Goal: Task Accomplishment & Management: Use online tool/utility

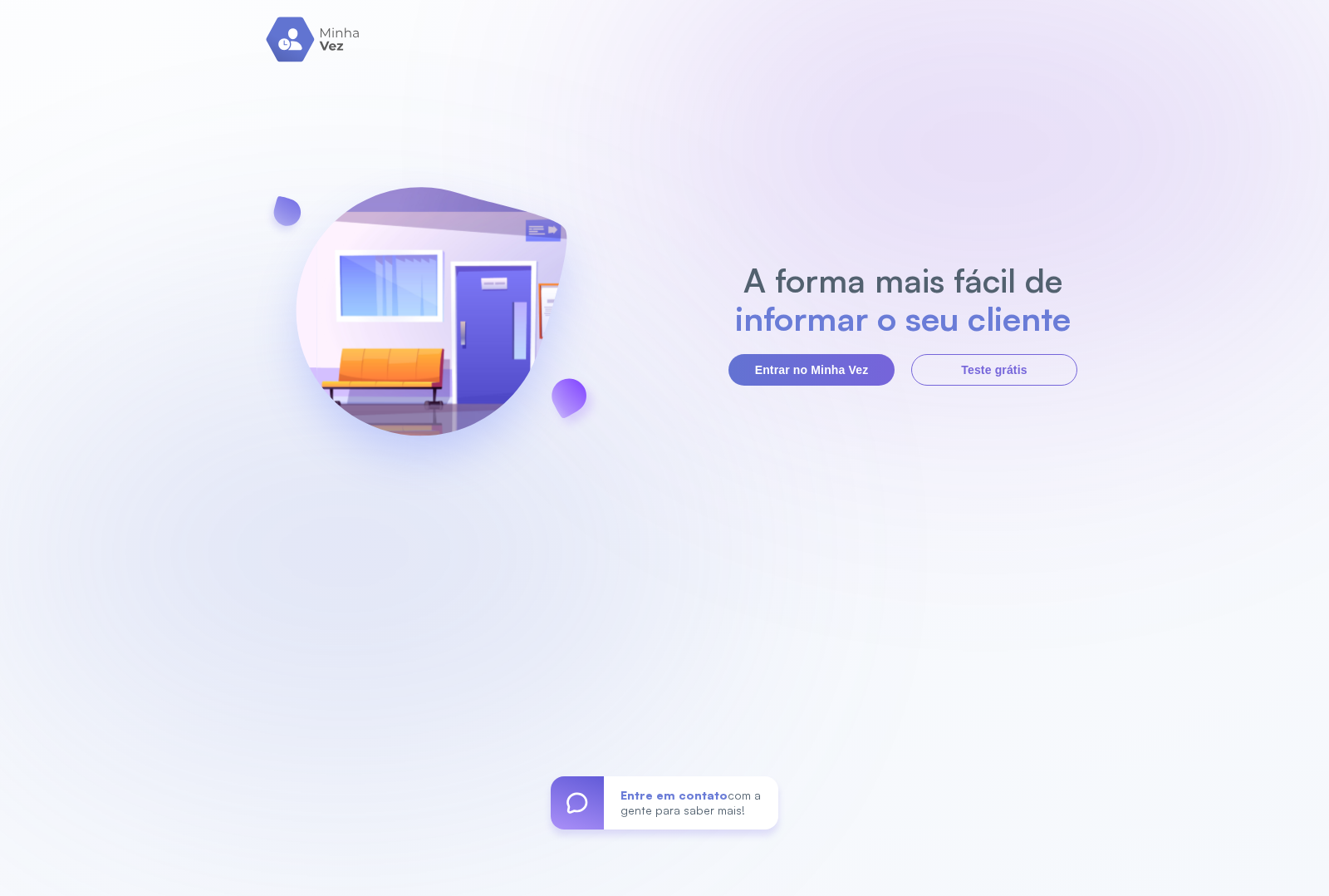
click at [786, 341] on section "A forma mais fácil de informar o seu cliente Entrar no Minha Vez Teste grátis" at bounding box center [904, 323] width 349 height 125
click at [794, 372] on button "Entrar no Minha Vez" at bounding box center [812, 370] width 166 height 31
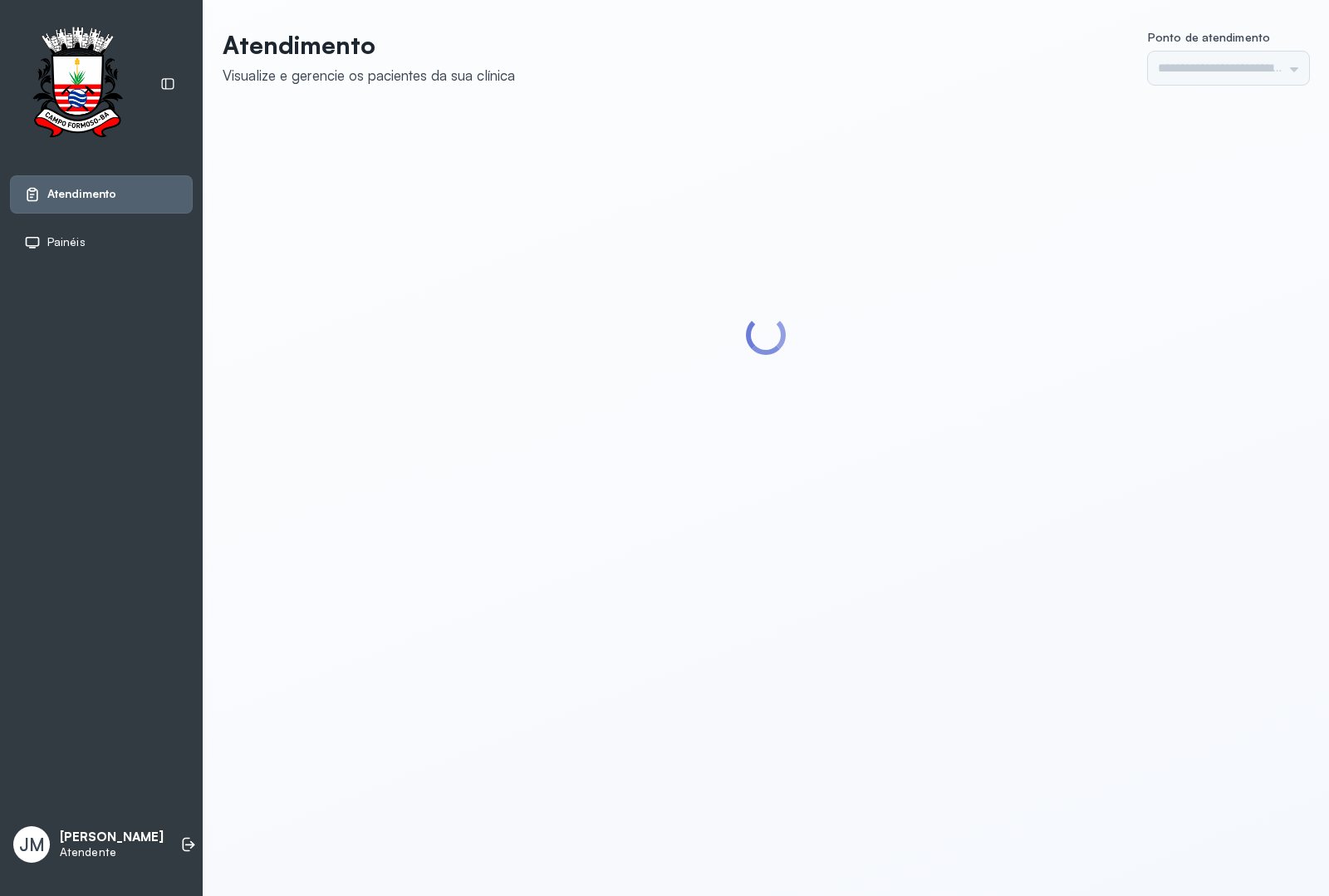
type input "*********"
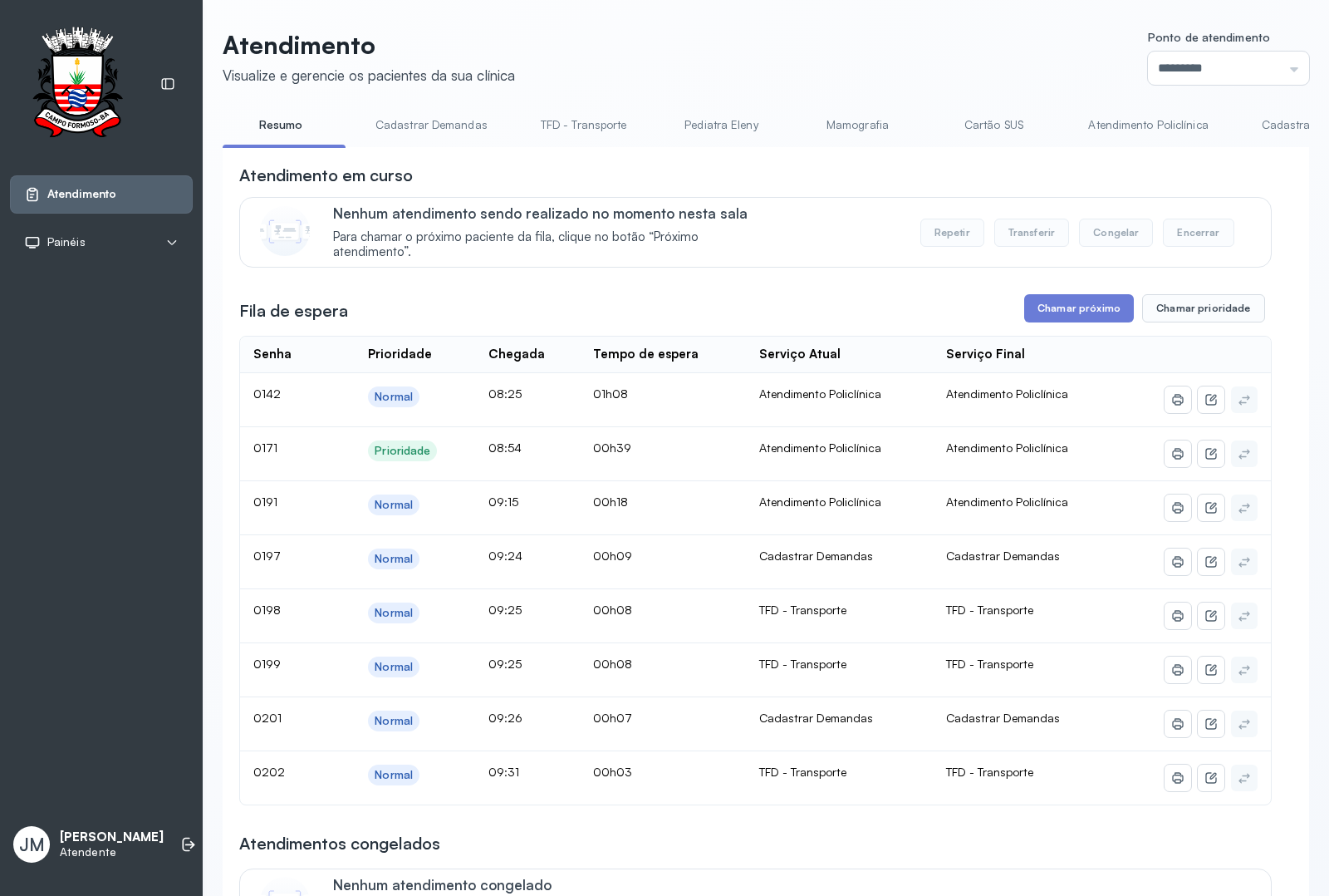
click at [274, 127] on link "Resumo" at bounding box center [281, 125] width 116 height 28
click at [453, 113] on link "Cadastrar Demandas" at bounding box center [432, 125] width 146 height 28
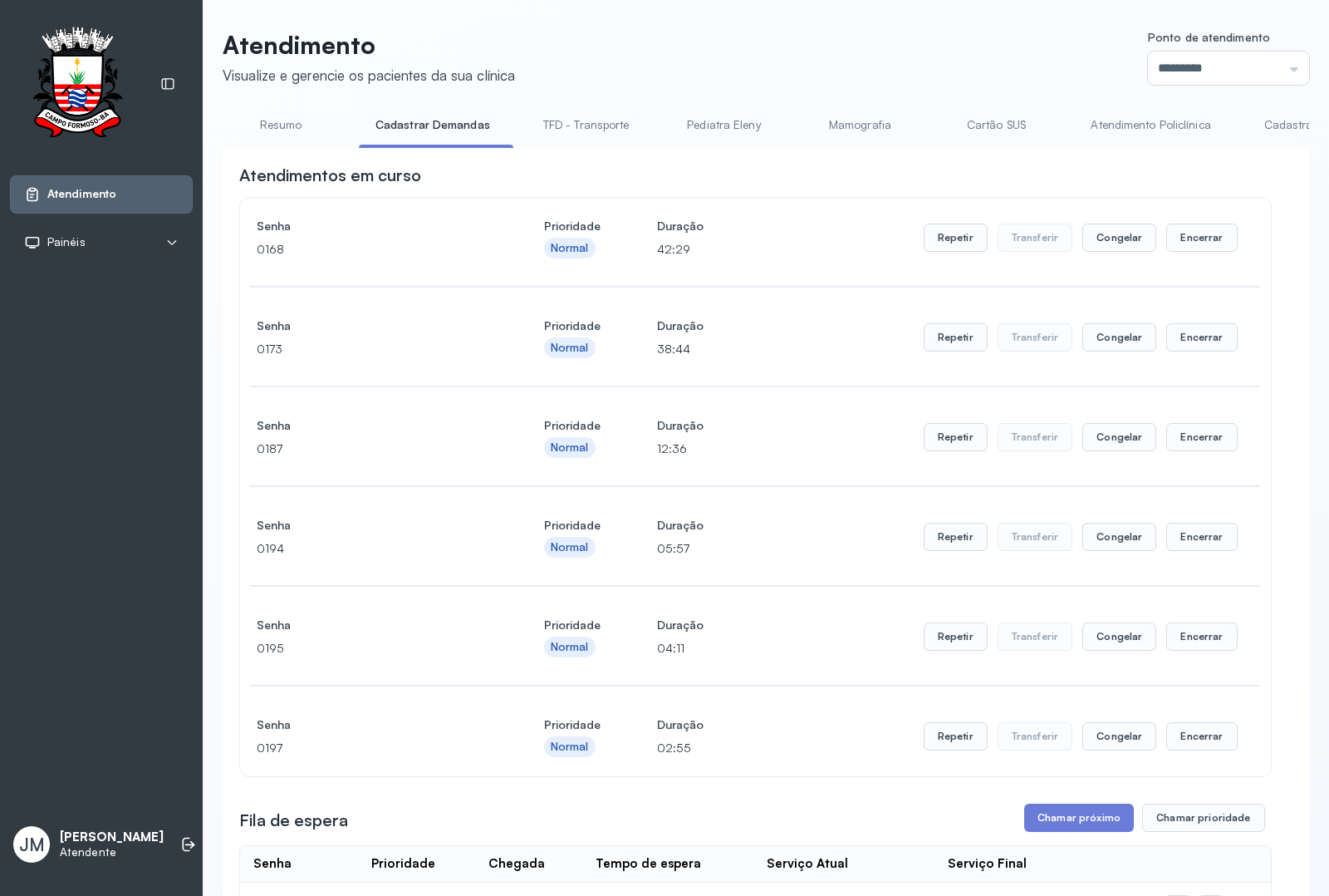
scroll to position [623, 0]
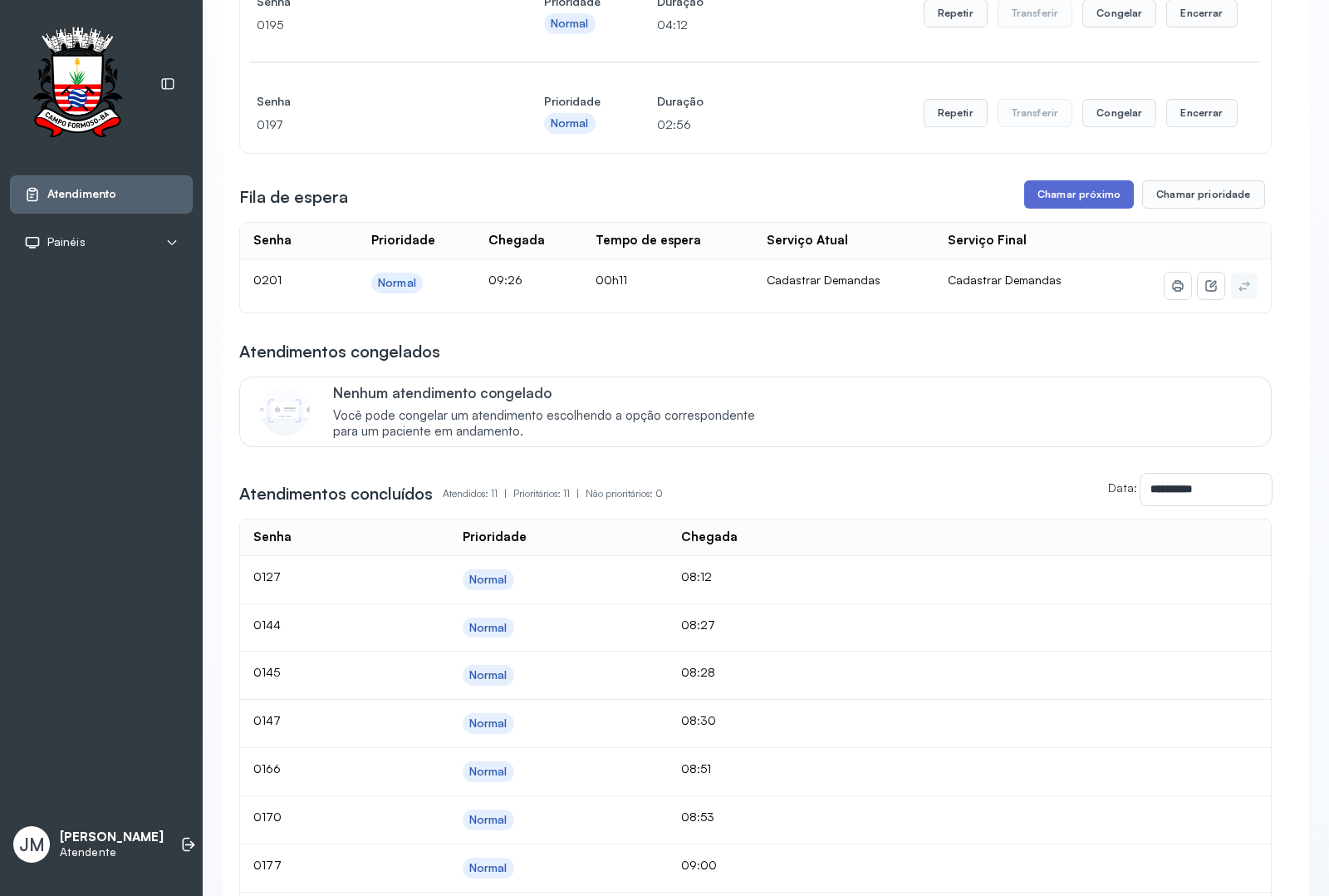
click at [1085, 197] on button "Chamar próximo" at bounding box center [1079, 194] width 110 height 29
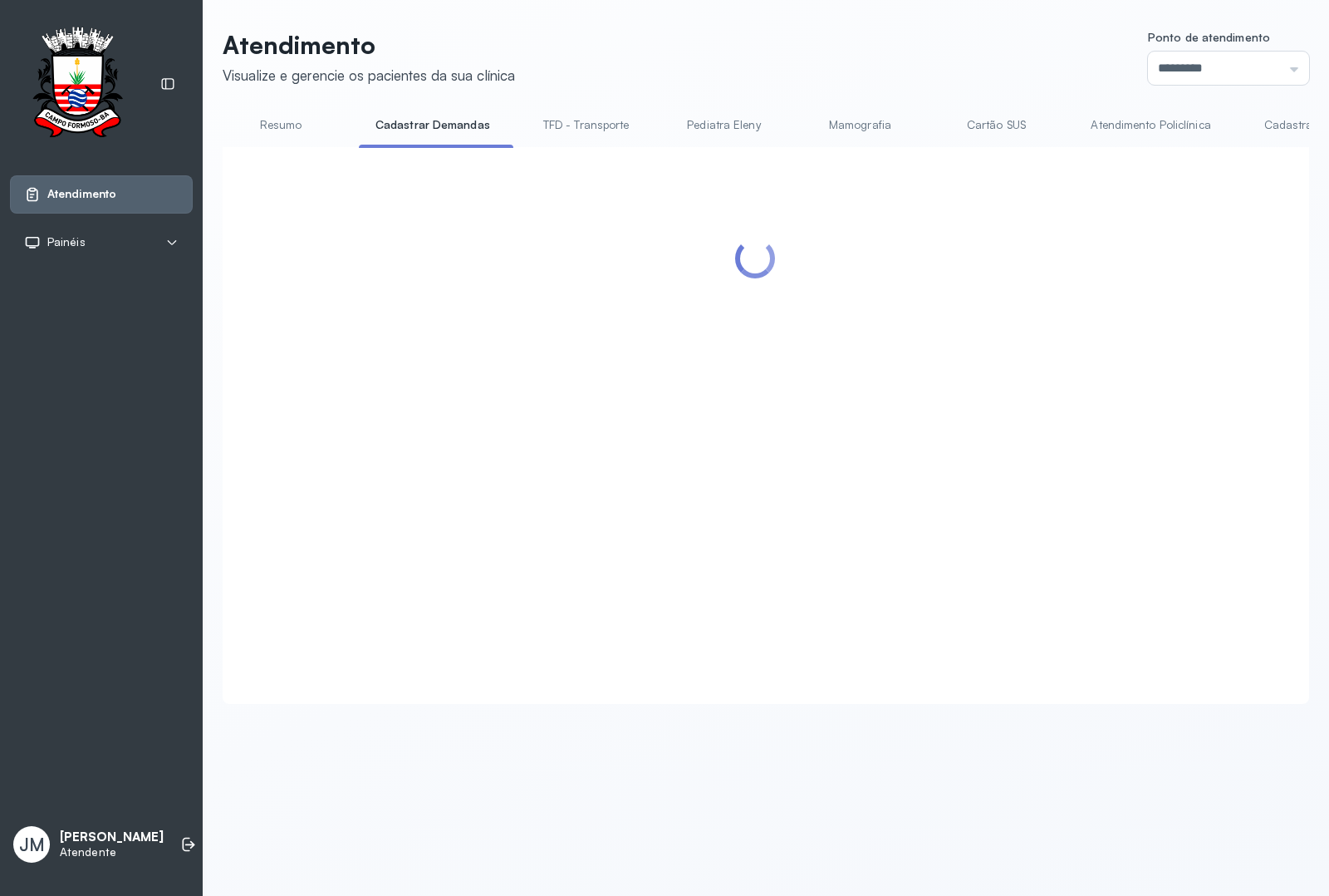
scroll to position [0, 0]
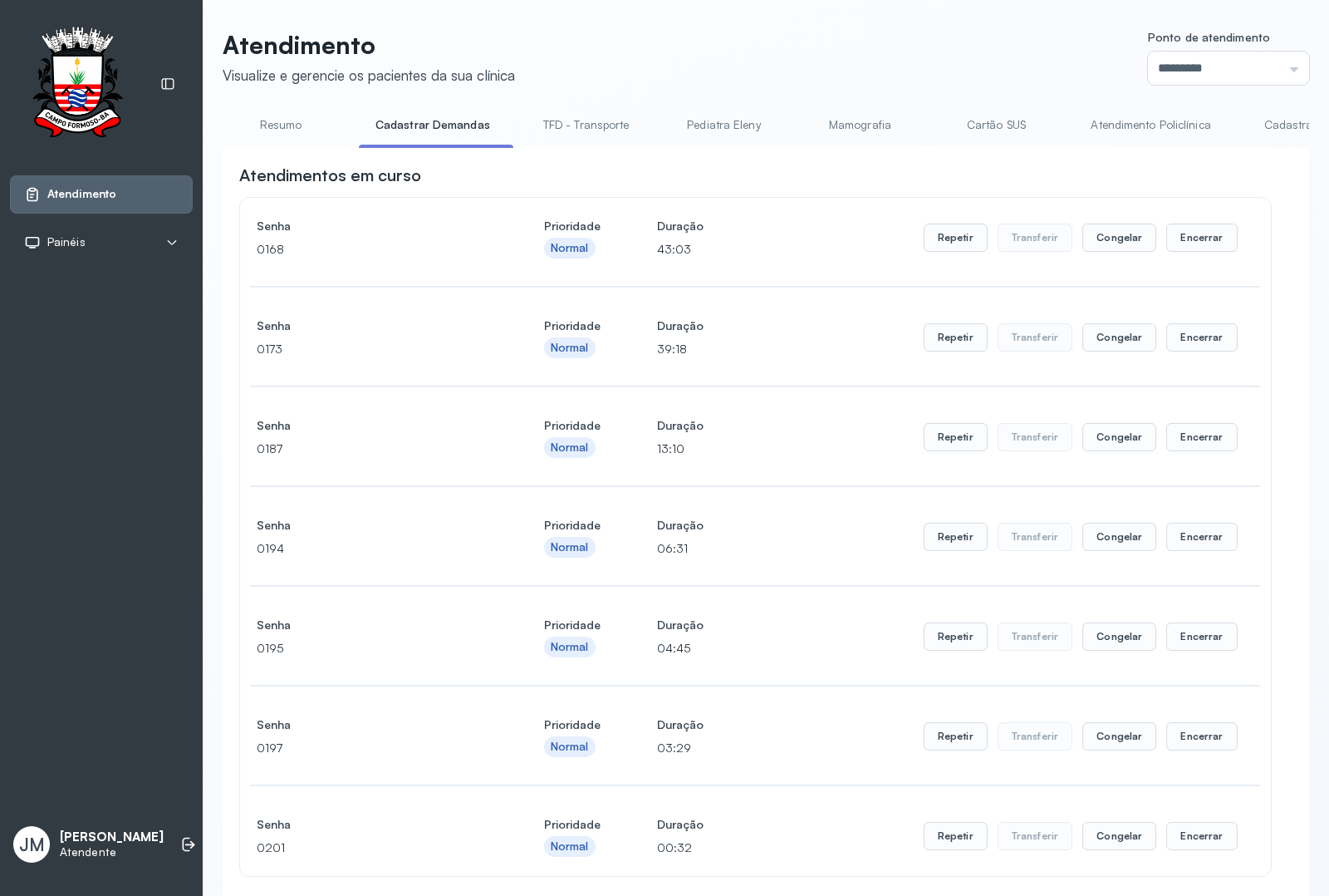
click at [1268, 125] on link "Cadastrar Demanda" at bounding box center [1317, 125] width 139 height 28
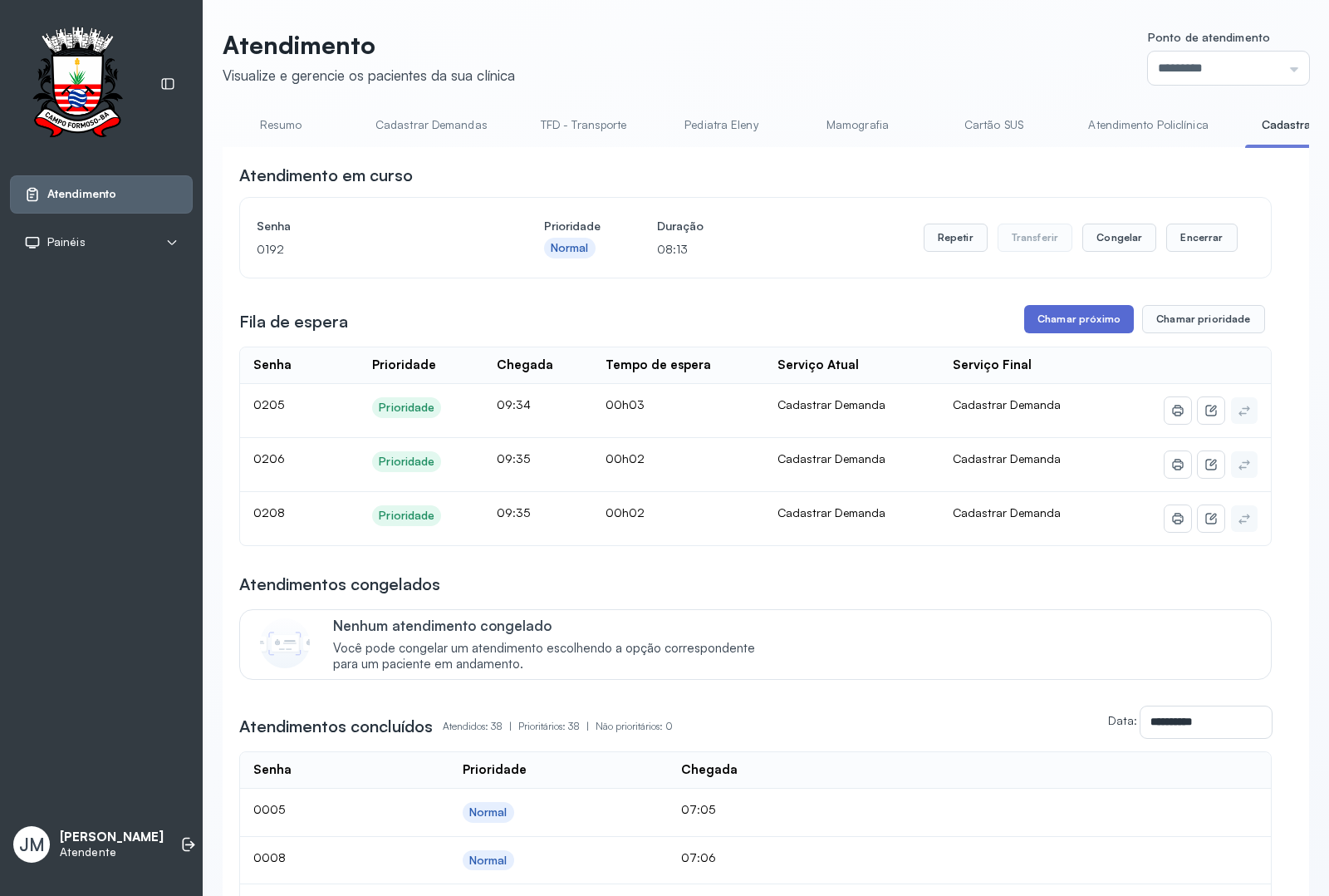
click at [1071, 313] on button "Chamar próximo" at bounding box center [1079, 318] width 110 height 29
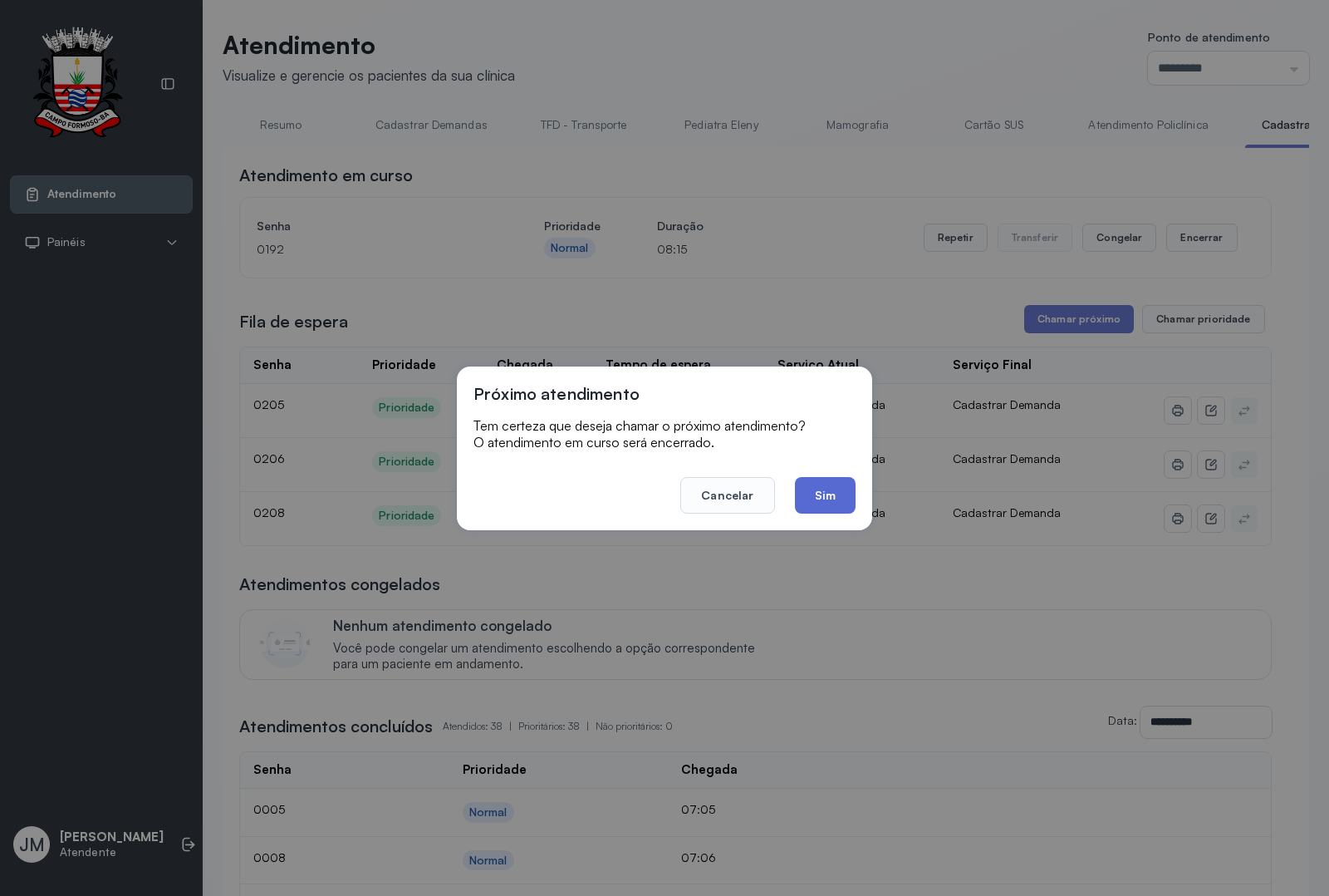
click at [828, 493] on button "Sim" at bounding box center [826, 496] width 61 height 37
